Goal: Ask a question

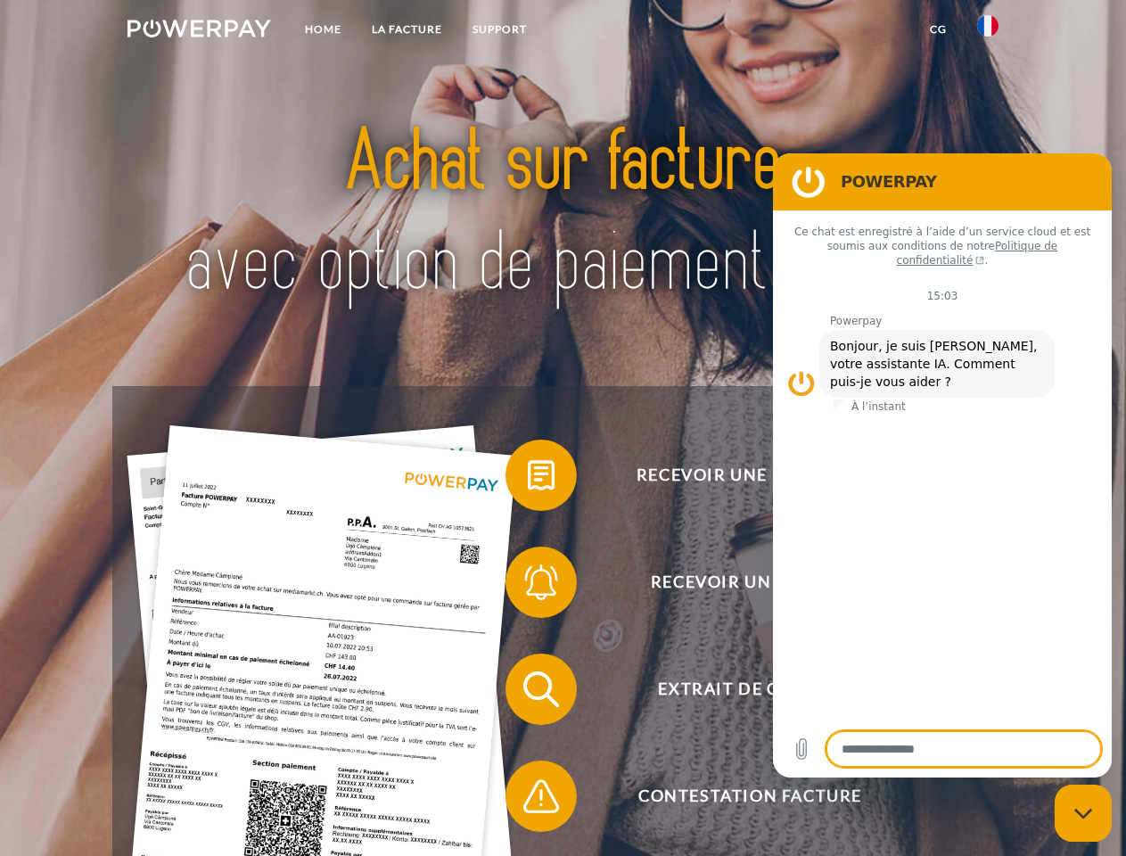
click at [199, 31] on img at bounding box center [198, 29] width 143 height 18
click at [988, 31] on img at bounding box center [987, 25] width 21 height 21
click at [938, 29] on link "CG" at bounding box center [937, 29] width 47 height 32
click at [528, 479] on span at bounding box center [514, 474] width 89 height 89
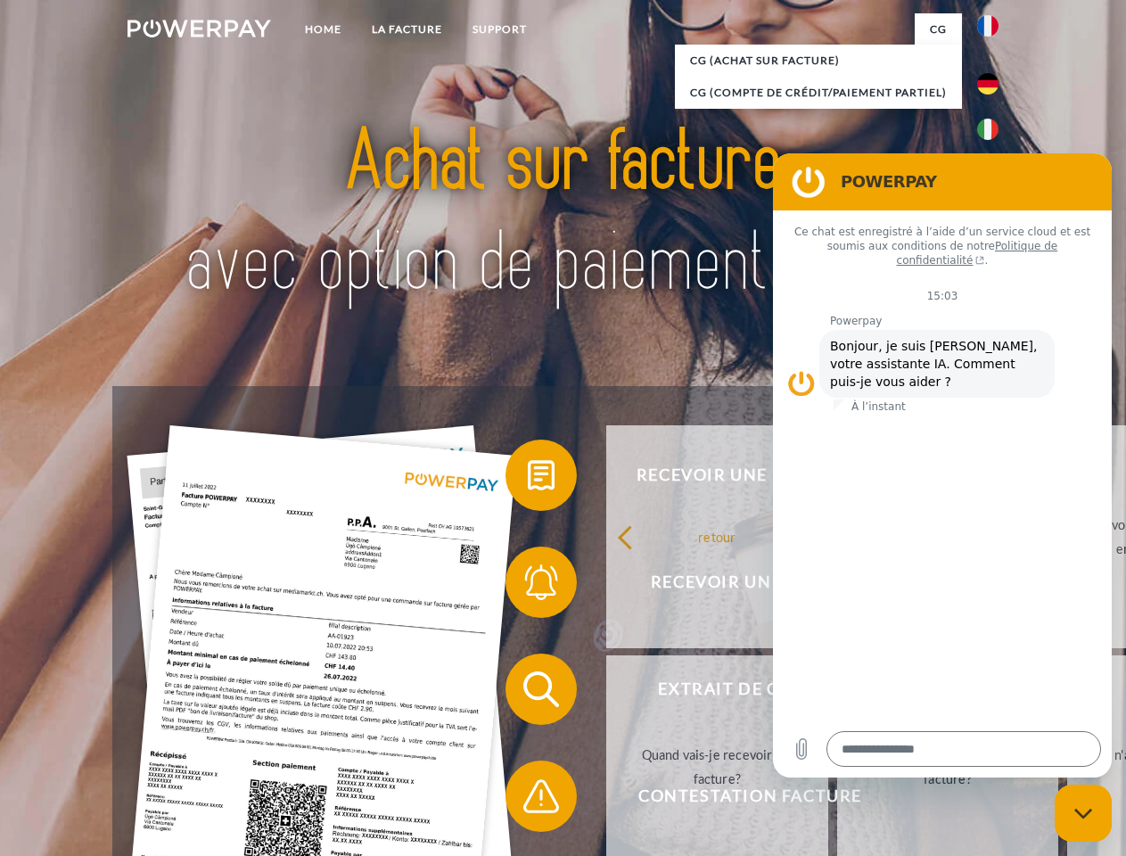
click at [528, 586] on span at bounding box center [514, 581] width 89 height 89
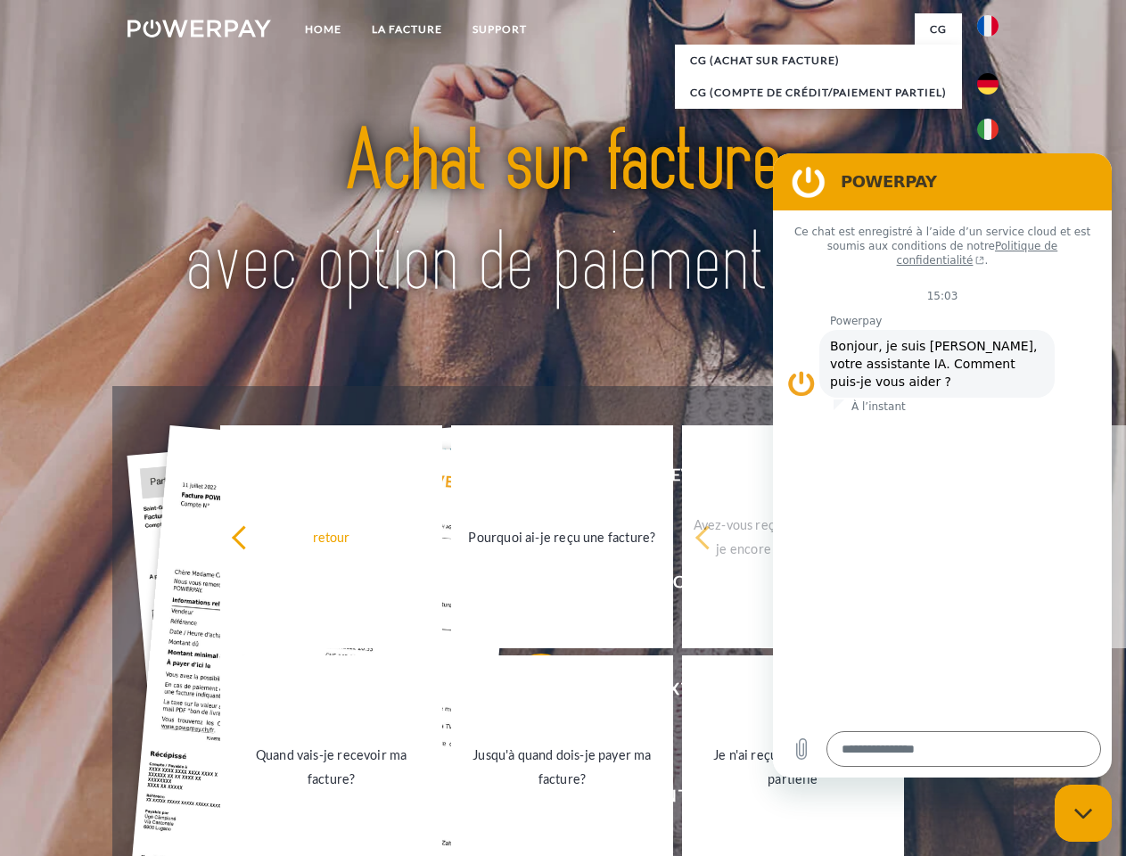
click at [528, 693] on link "Jusqu'à quand dois-je payer ma facture?" at bounding box center [562, 766] width 222 height 223
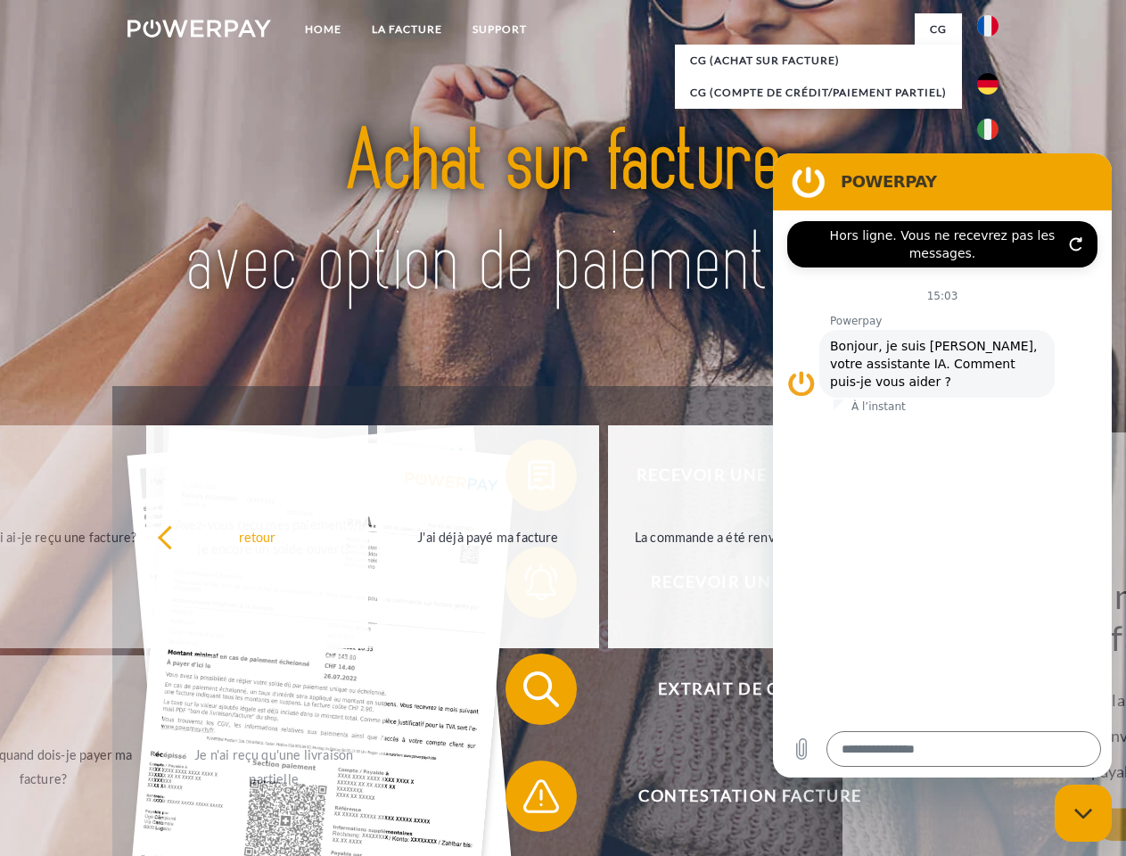
click at [528, 799] on span at bounding box center [514, 795] width 89 height 89
click at [1083, 813] on icon "Fermer la fenêtre de messagerie" at bounding box center [1083, 813] width 19 height 12
type textarea "*"
